Goal: Transaction & Acquisition: Purchase product/service

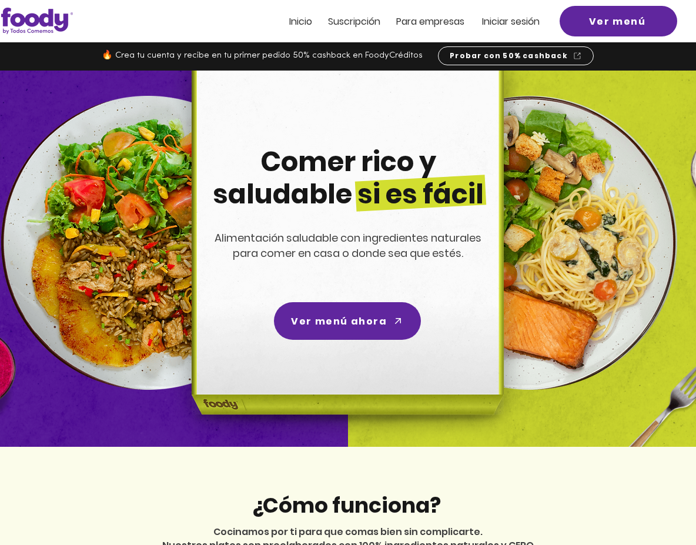
click at [296, 18] on span "Inicio" at bounding box center [300, 22] width 23 height 14
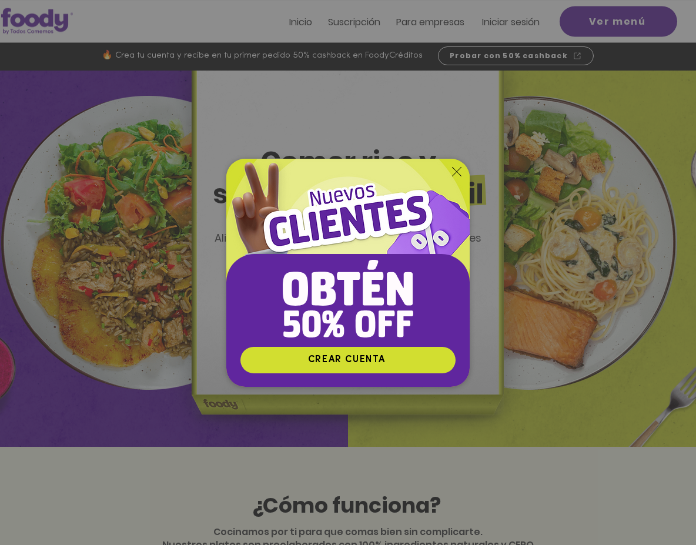
click at [456, 173] on icon "Volver al sitio" at bounding box center [456, 171] width 9 height 9
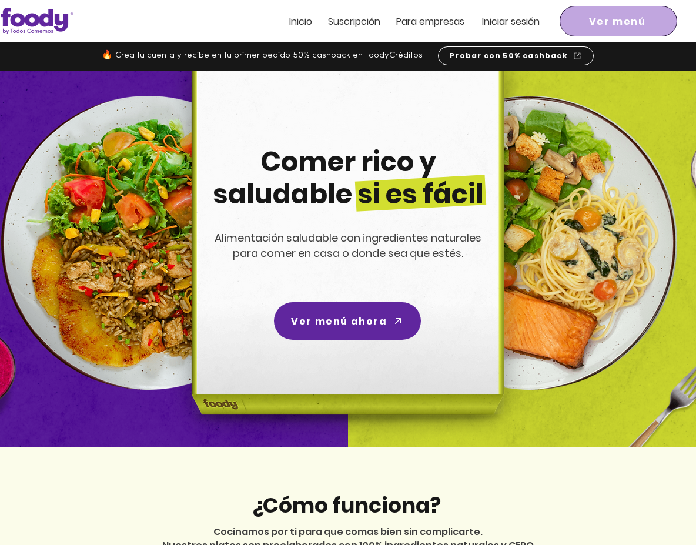
click at [595, 11] on span "Ver menú" at bounding box center [618, 21] width 113 height 26
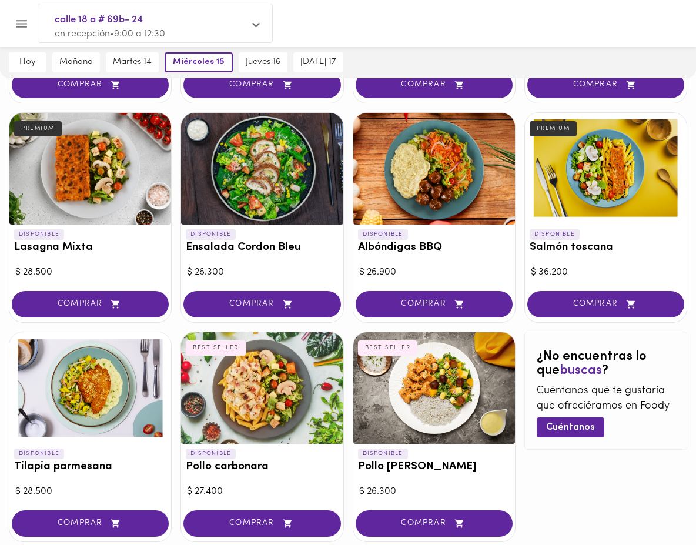
scroll to position [468, 0]
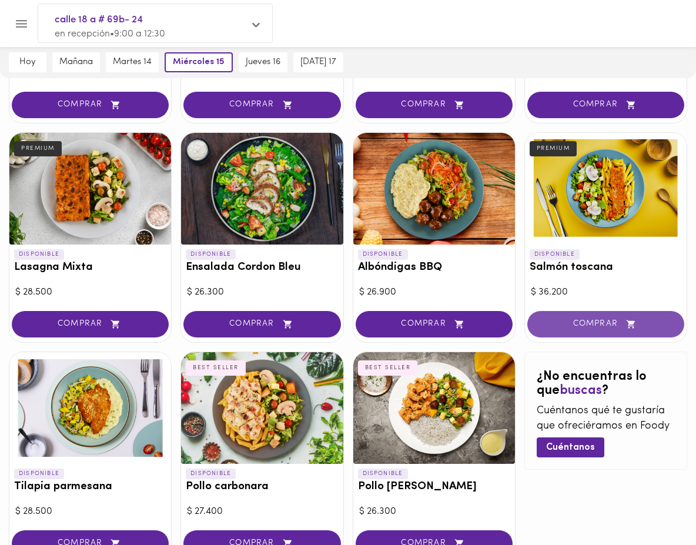
click at [587, 322] on span "COMPRAR" at bounding box center [606, 324] width 128 height 10
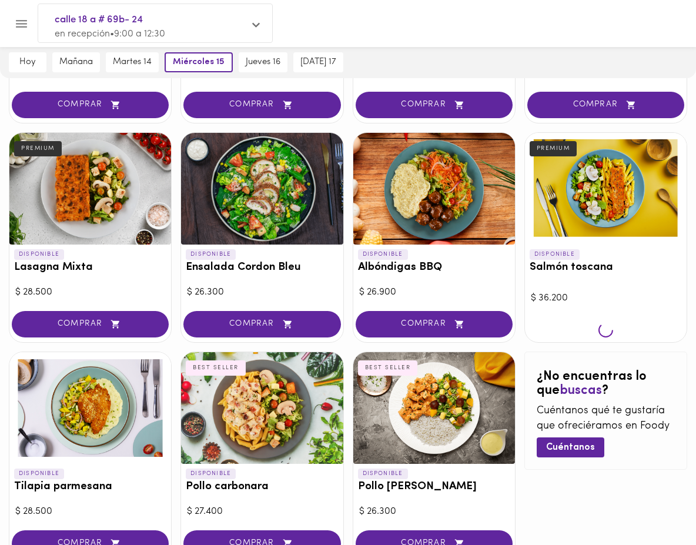
scroll to position [468, 0]
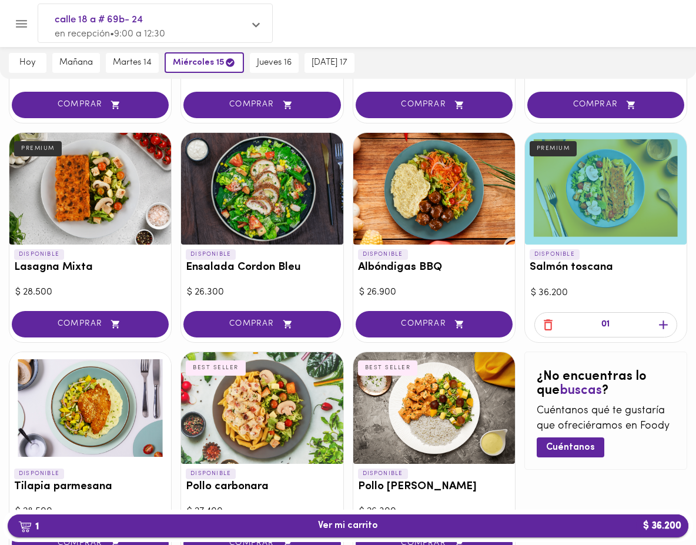
click at [567, 524] on span "1 Ver mi carrito $ 36.200" at bounding box center [348, 525] width 662 height 11
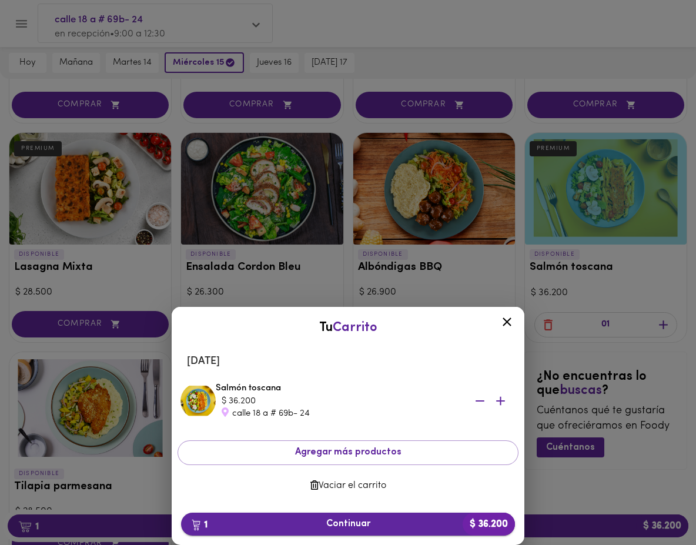
click at [430, 529] on span "1 Continuar $ 36.200" at bounding box center [348, 524] width 315 height 11
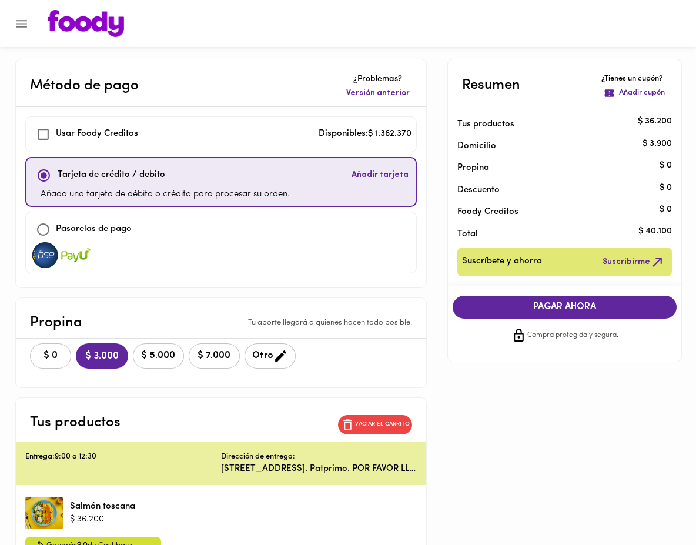
checkbox input "true"
click at [52, 360] on span "$ 0" at bounding box center [51, 355] width 26 height 11
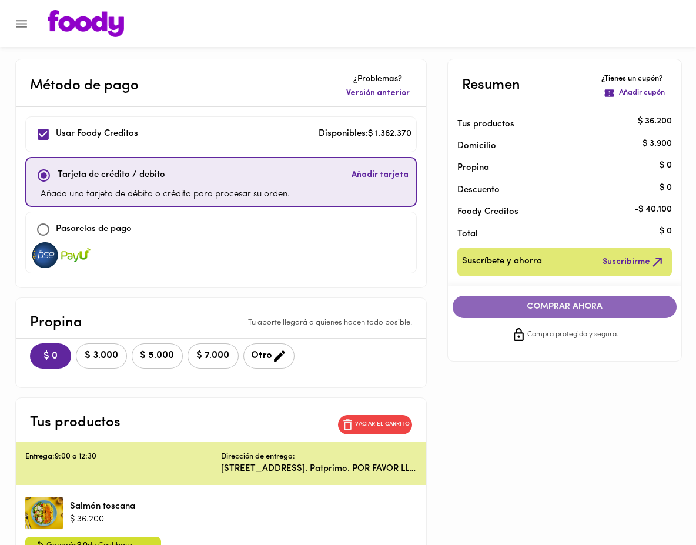
click at [576, 308] on span "COMPRAR AHORA" at bounding box center [565, 307] width 201 height 11
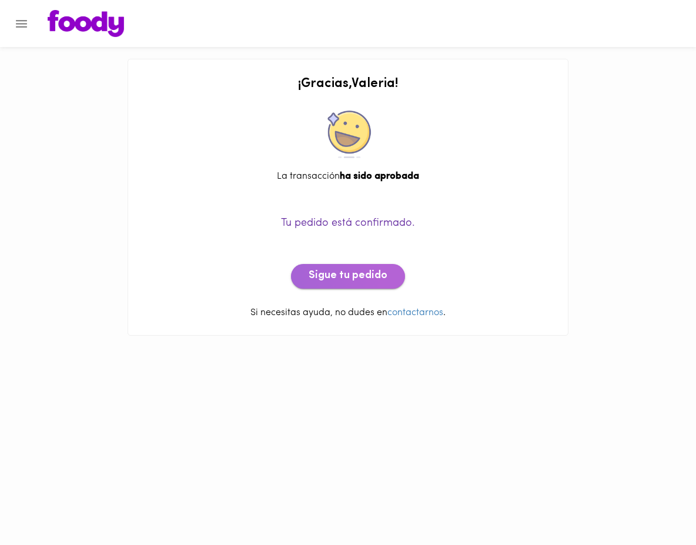
click at [369, 267] on button "Sigue tu pedido" at bounding box center [348, 276] width 114 height 25
